Goal: Navigation & Orientation: Find specific page/section

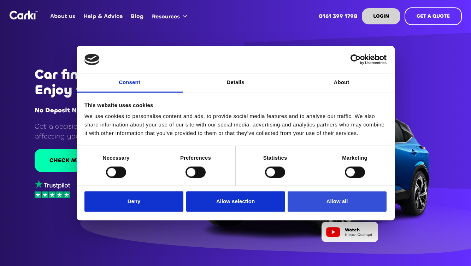
click at [323, 203] on button "Allow all" at bounding box center [336, 201] width 99 height 20
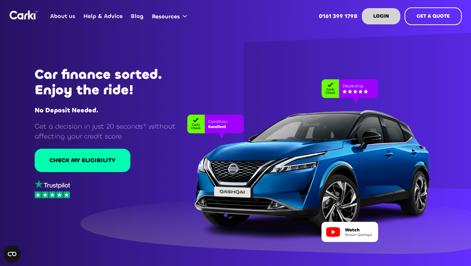
click at [63, 17] on link "About us" at bounding box center [62, 16] width 33 height 28
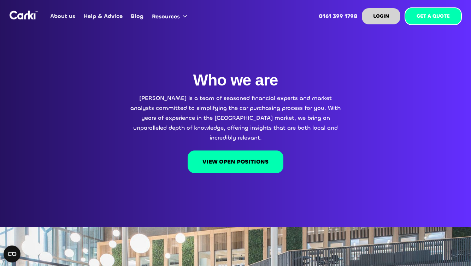
click at [452, 20] on link "GET A QUOTE" at bounding box center [432, 16] width 57 height 18
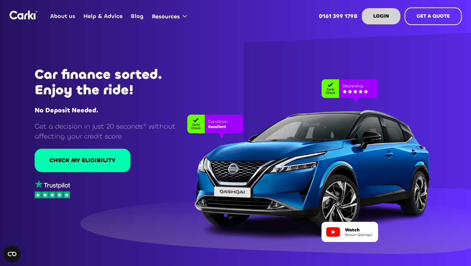
click at [55, 16] on link "About us" at bounding box center [62, 16] width 33 height 28
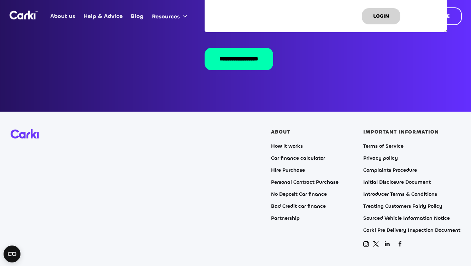
scroll to position [1486, 0]
